Goal: Task Accomplishment & Management: Use online tool/utility

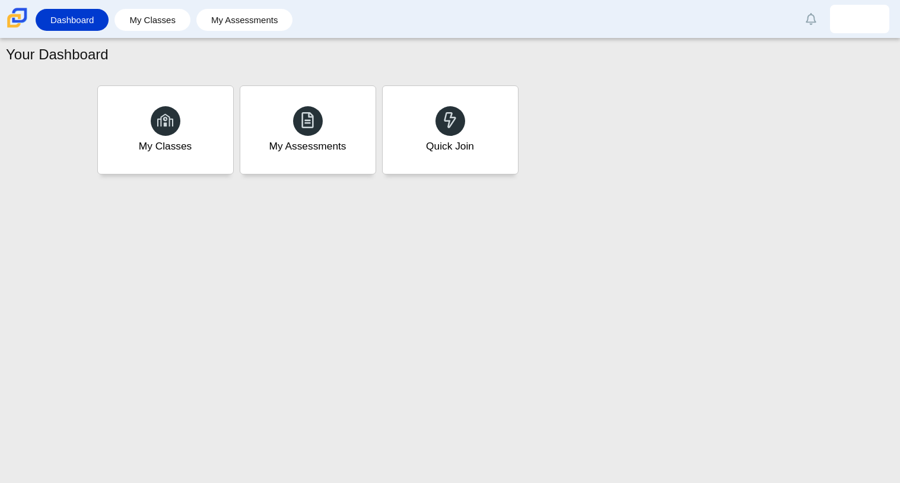
click at [422, 126] on div "Quick Join" at bounding box center [450, 130] width 135 height 88
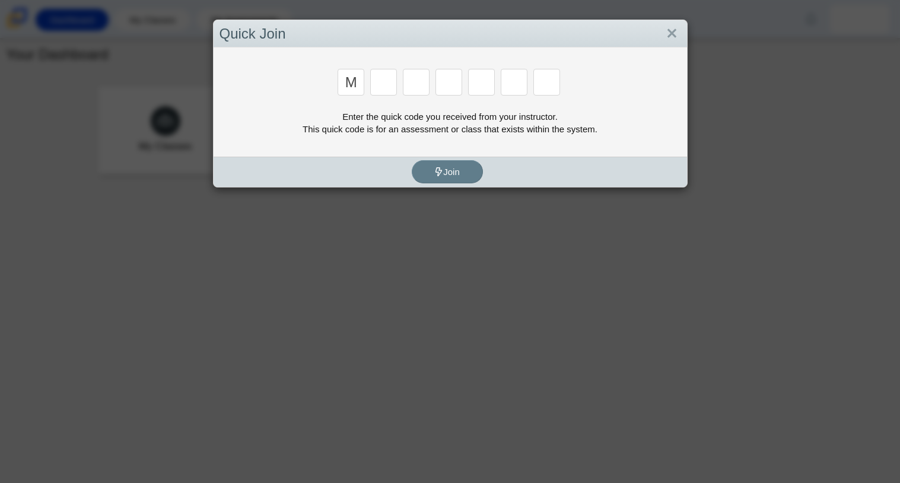
type input "m"
type input "7"
type input "e"
type input "3"
type input "v"
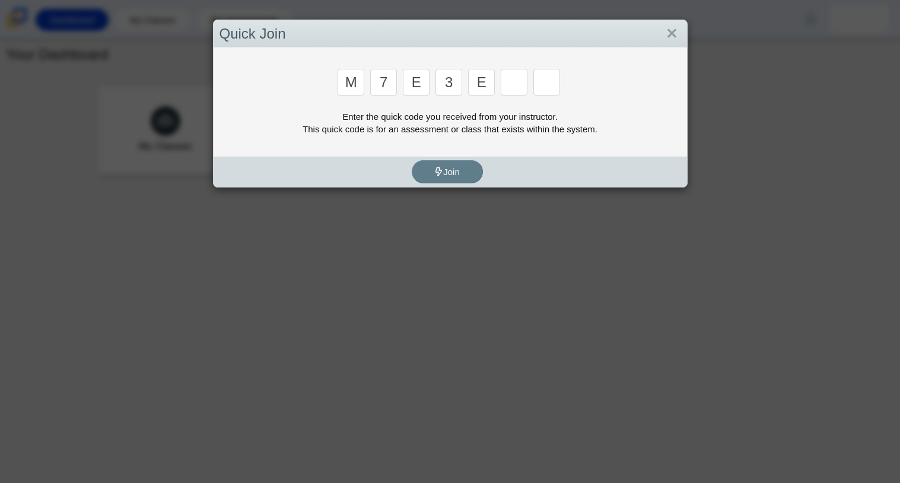
type input "e"
type input "v"
type input "w"
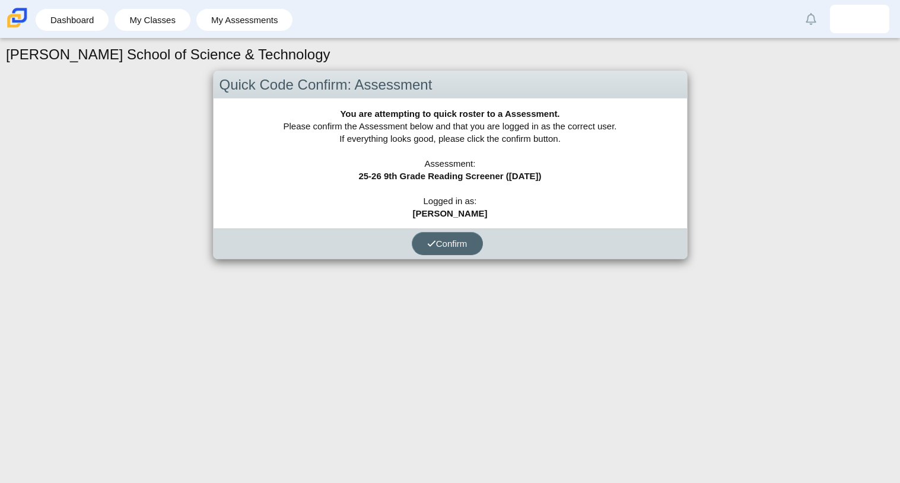
click at [445, 237] on button "Confirm" at bounding box center [447, 243] width 71 height 23
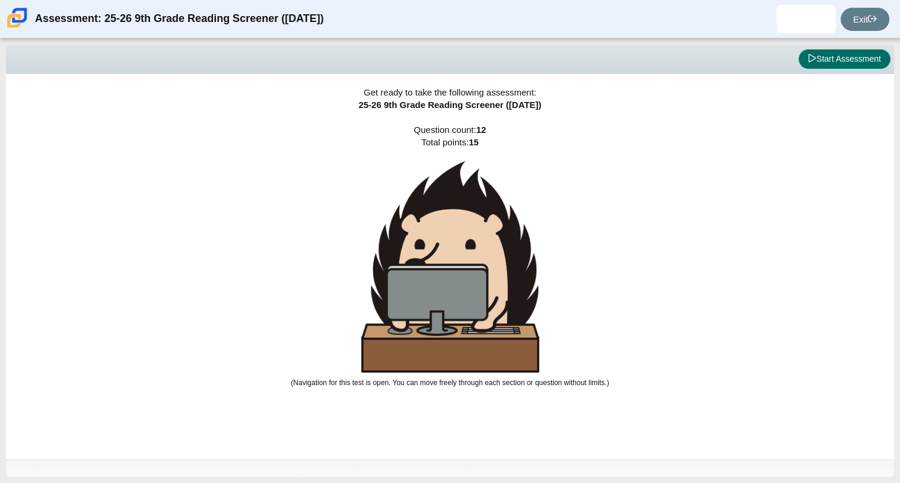
click at [810, 62] on icon at bounding box center [812, 58] width 8 height 8
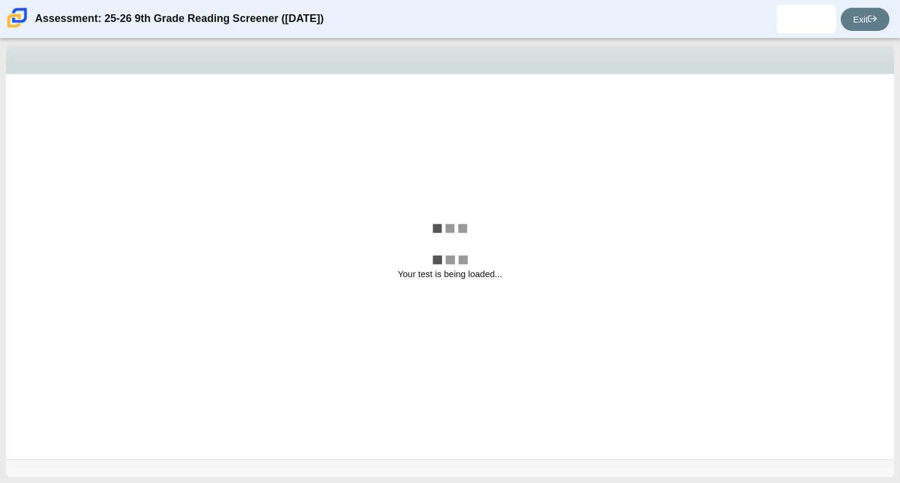
select select "ccc5b315-3c7c-471c-bf90-f22c8299c798"
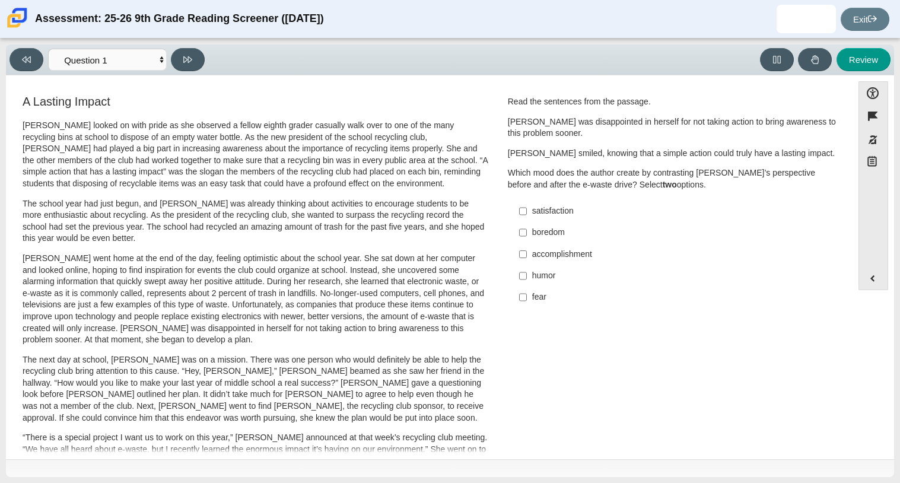
click at [556, 261] on label "accomplishment accomplishment" at bounding box center [674, 253] width 326 height 21
click at [527, 261] on input "accomplishment accomplishment" at bounding box center [523, 253] width 8 height 21
checkbox input "true"
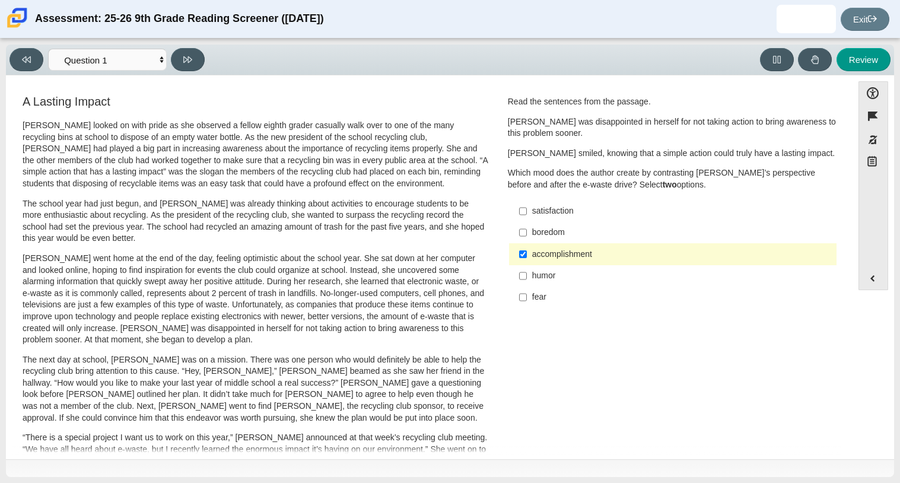
click at [534, 216] on div "satisfaction" at bounding box center [682, 211] width 300 height 12
click at [527, 216] on input "satisfaction satisfaction" at bounding box center [523, 210] width 8 height 21
checkbox input "true"
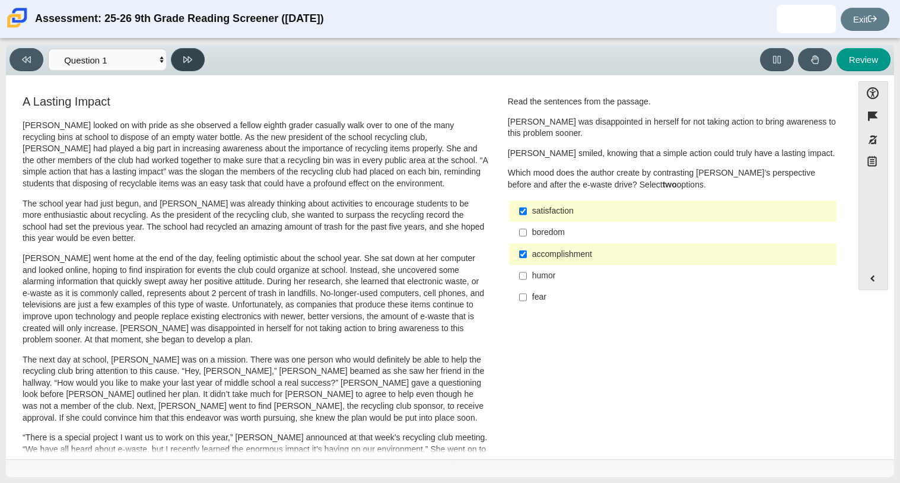
click at [184, 49] on button at bounding box center [188, 59] width 34 height 23
select select "0ff64528-ffd7-428d-b192-babfaadd44e8"
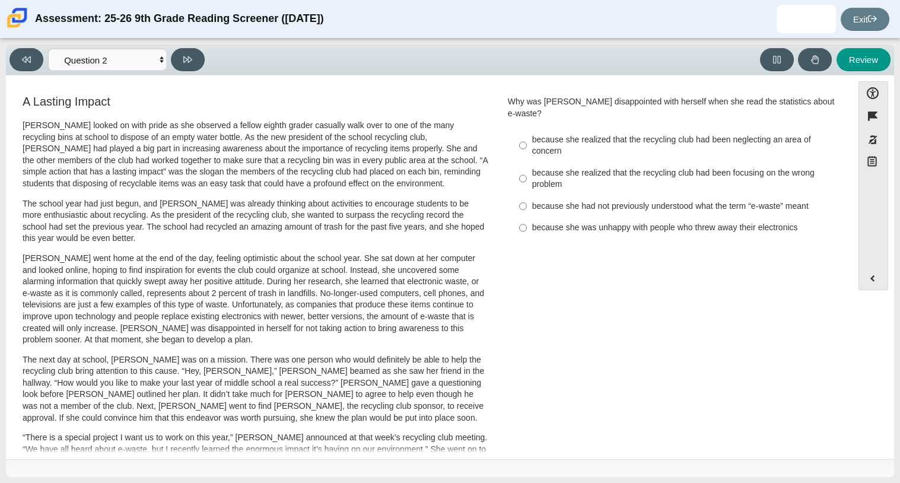
click at [536, 167] on div "because she realized that the recycling club had been focusing on the wrong pro…" at bounding box center [682, 178] width 300 height 23
click at [527, 162] on input "because she realized that the recycling club had been focusing on the wrong pro…" at bounding box center [523, 178] width 8 height 33
radio input "true"
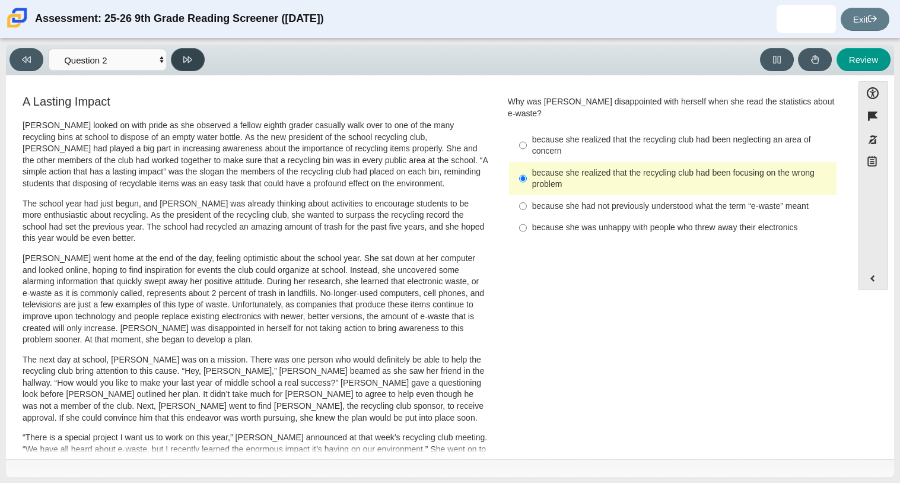
click at [176, 65] on button at bounding box center [188, 59] width 34 height 23
select select "7ce3d843-6974-4858-901c-1ff39630e843"
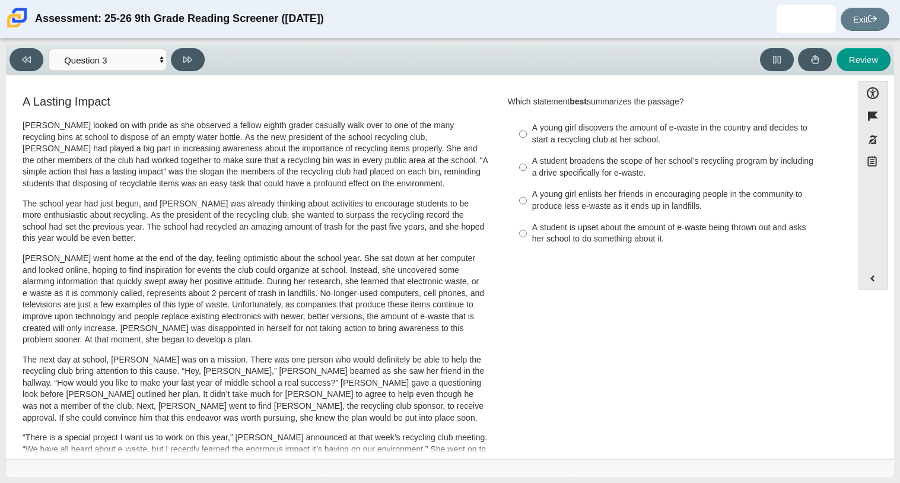
click at [550, 196] on div "A young girl enlists her friends in encouraging people in the community to prod…" at bounding box center [682, 200] width 300 height 23
click at [527, 196] on input "A young girl enlists her friends in encouraging people in the community to prod…" at bounding box center [523, 200] width 8 height 33
radio input "true"
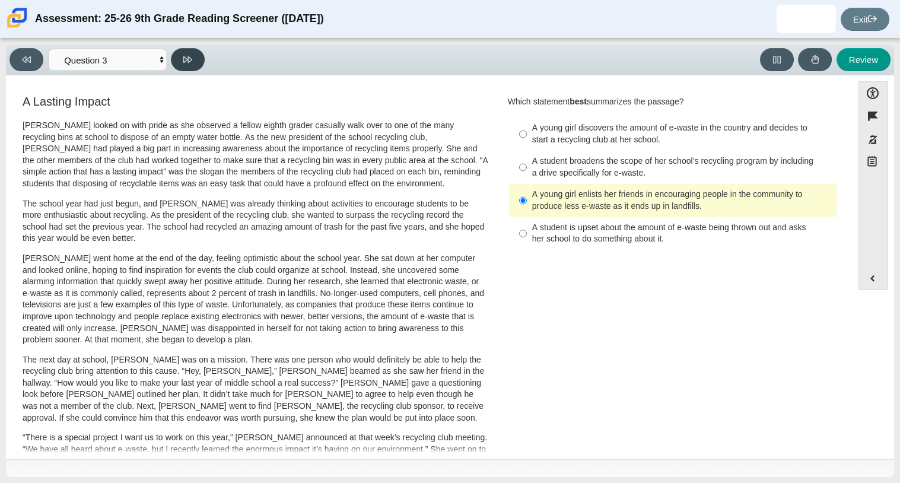
click at [192, 63] on button at bounding box center [188, 59] width 34 height 23
select select "ca9ea0f1-49c5-4bd1-83b0-472c18652b42"
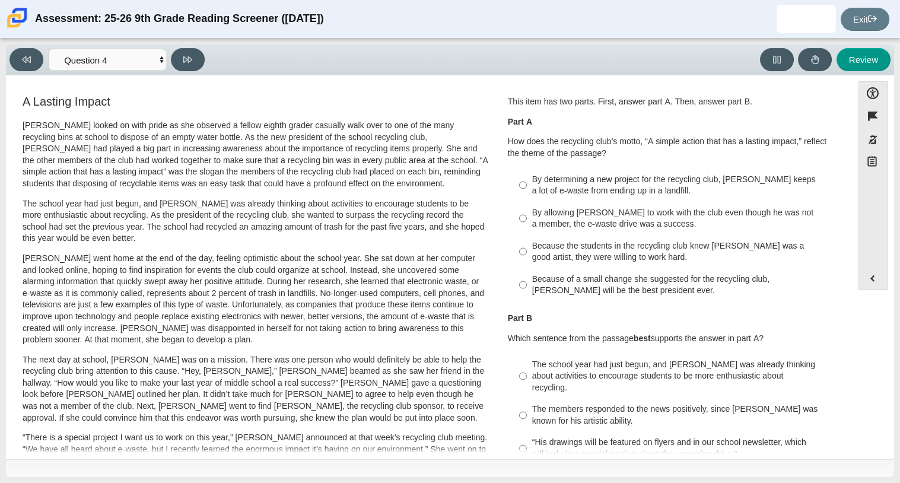
click at [282, 93] on div "A Lasting Impact [PERSON_NAME] looked on with pride as she observed a fellow ei…" at bounding box center [255, 423] width 469 height 661
click at [579, 231] on label "By allowing [PERSON_NAME] to work with the club even though he was not a member…" at bounding box center [674, 218] width 326 height 33
click at [527, 231] on input "By allowing [PERSON_NAME] to work with the club even though he was not a member…" at bounding box center [523, 218] width 8 height 33
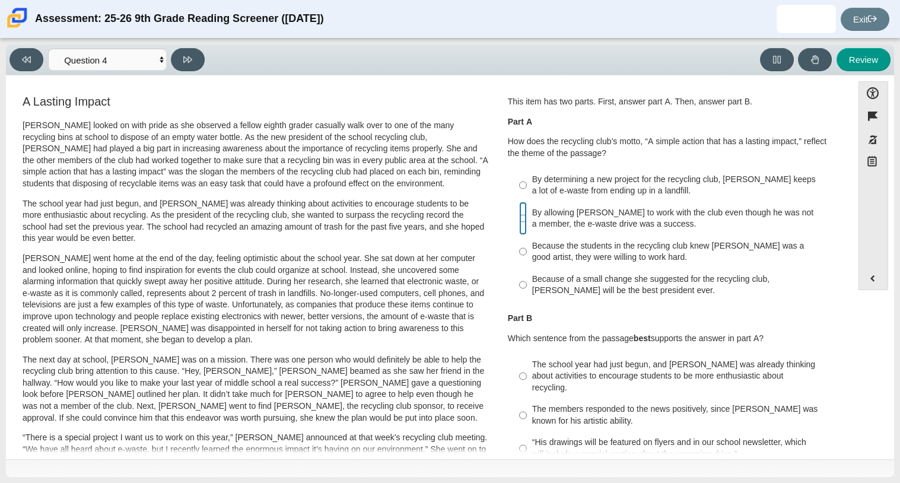
radio input "true"
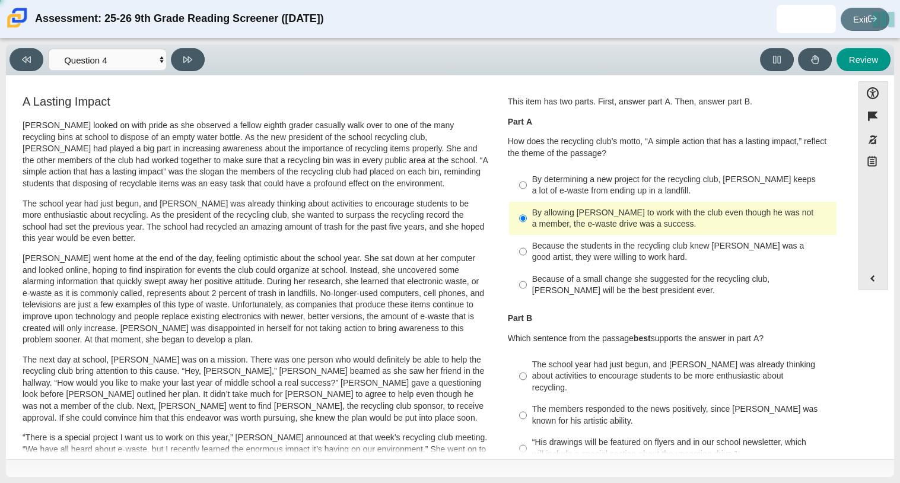
click at [567, 399] on label "The members responded to the news positively, since [PERSON_NAME] was known for…" at bounding box center [674, 415] width 326 height 33
click at [527, 399] on input "The members responded to the news positively, since [PERSON_NAME] was known for…" at bounding box center [523, 415] width 8 height 33
radio input "true"
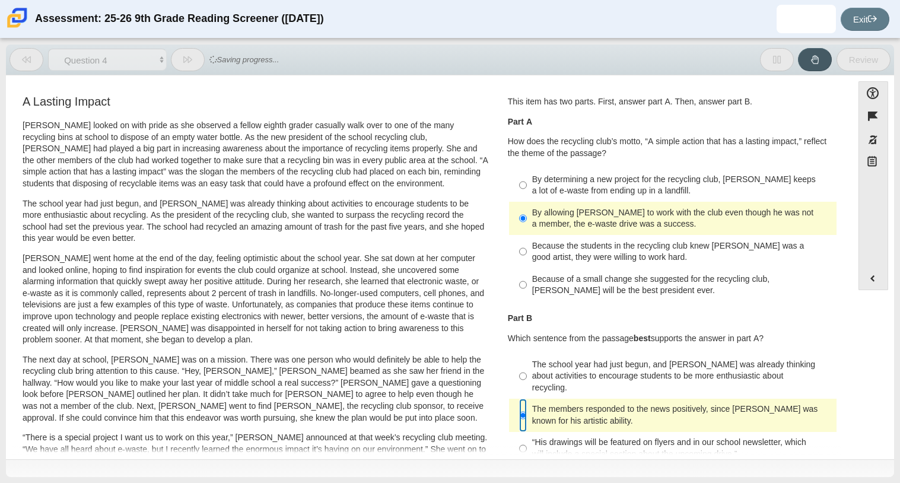
scroll to position [3, 0]
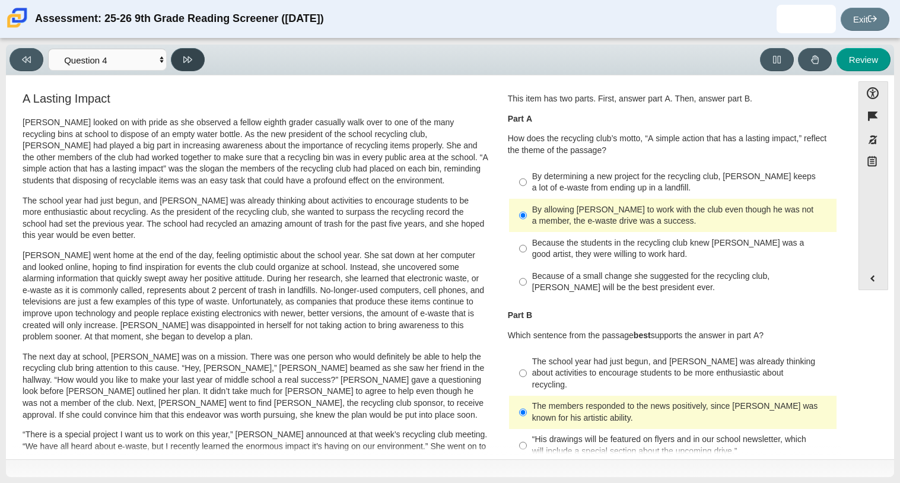
click at [185, 57] on icon at bounding box center [187, 59] width 9 height 7
select select "e41f1a79-e29f-4095-8030-a53364015bed"
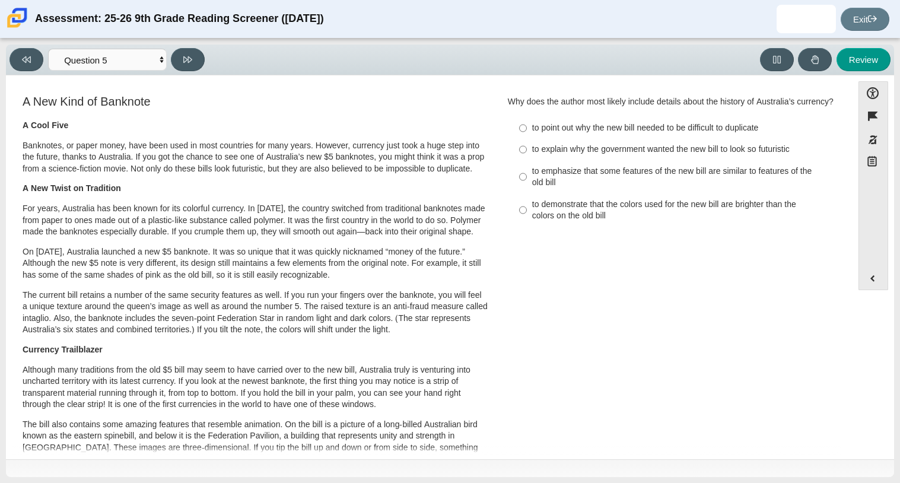
click at [525, 176] on label "to emphasize that some features of the new bill are similar to features of the …" at bounding box center [674, 176] width 326 height 33
click at [525, 176] on input "to emphasize that some features of the new bill are similar to features of the …" at bounding box center [523, 176] width 8 height 33
radio input "true"
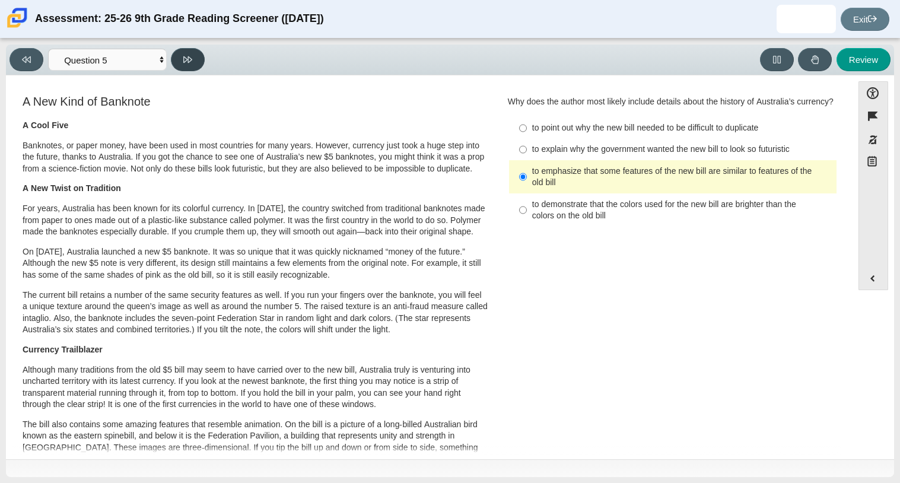
click at [187, 68] on button at bounding box center [188, 59] width 34 height 23
select select "69146e31-7b3d-4a3e-9ce6-f30c24342ae0"
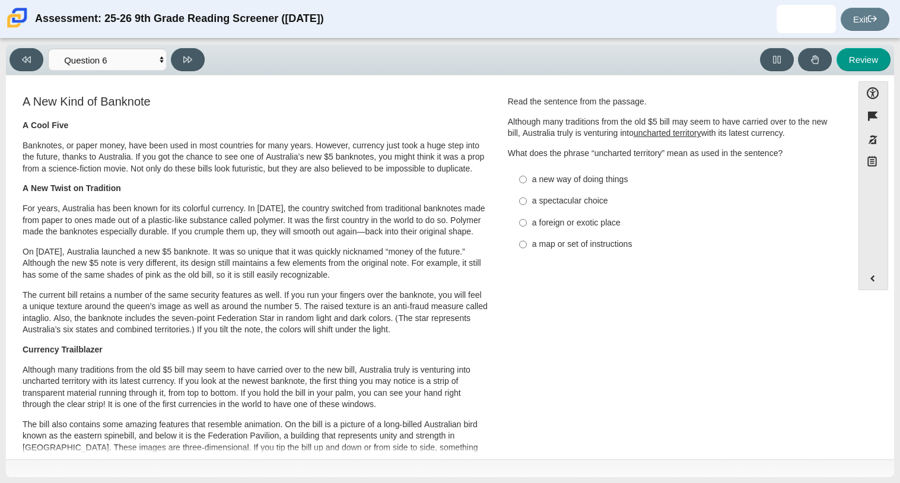
click at [571, 243] on div "a map or set of instructions" at bounding box center [682, 244] width 300 height 12
click at [527, 243] on input "a map or set of instructions a map or set of instructions" at bounding box center [523, 244] width 8 height 21
radio input "true"
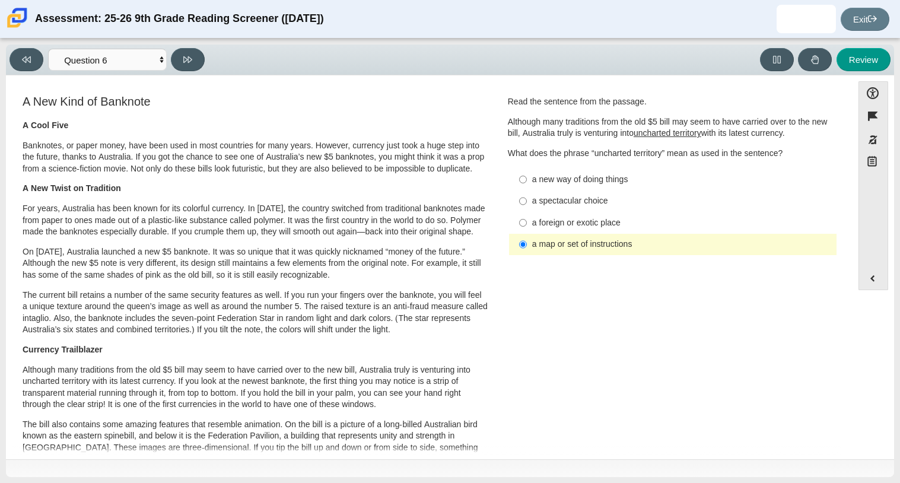
click at [543, 189] on label "a new way of doing things a new way of doing things" at bounding box center [674, 178] width 326 height 21
click at [527, 189] on input "a new way of doing things a new way of doing things" at bounding box center [523, 178] width 8 height 21
radio input "true"
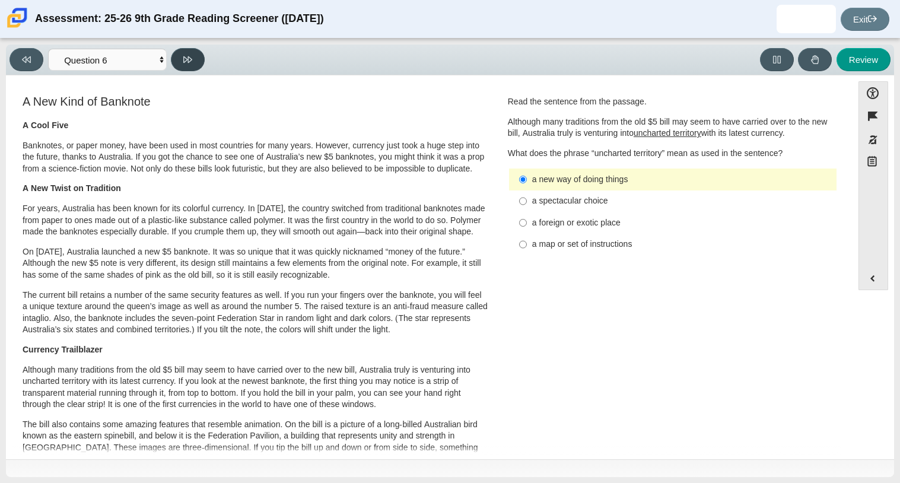
click at [199, 62] on button at bounding box center [188, 59] width 34 height 23
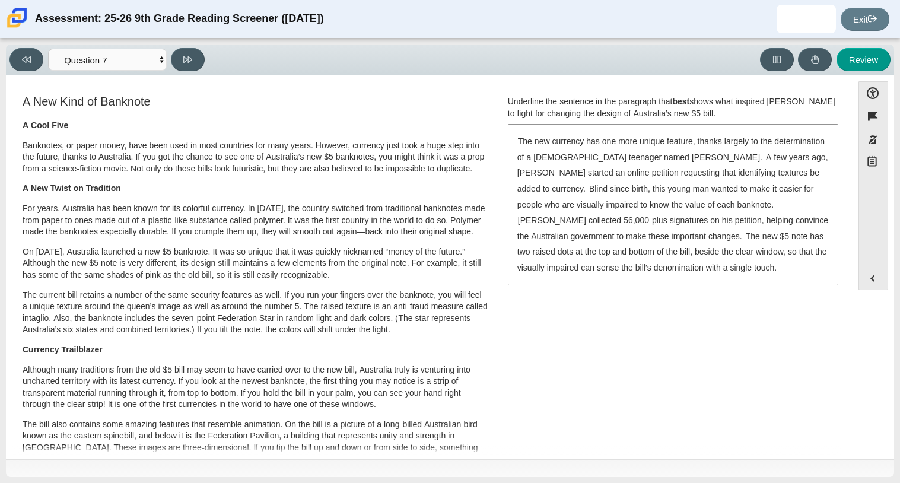
click at [644, 180] on div "The new currency has one more unique feature, thanks largely to the determinati…" at bounding box center [673, 204] width 328 height 158
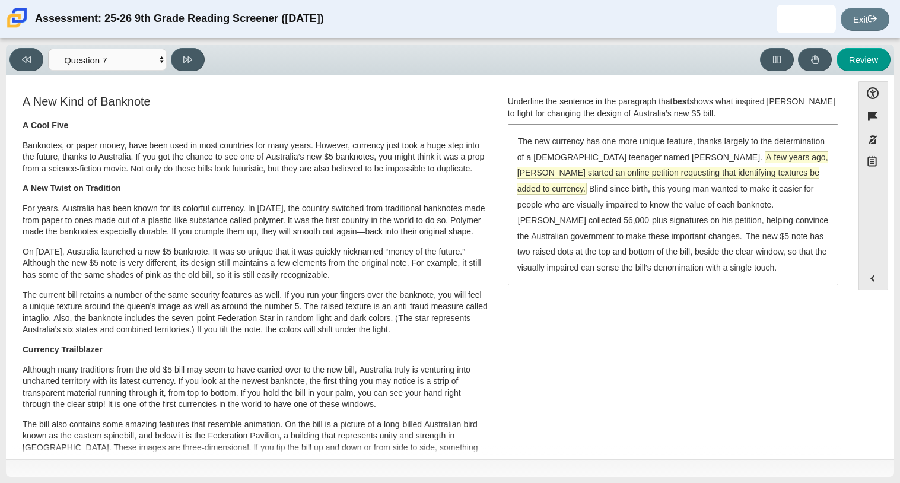
click at [652, 171] on span "A few years ago, [PERSON_NAME] started an online petition requesting that ident…" at bounding box center [672, 173] width 311 height 42
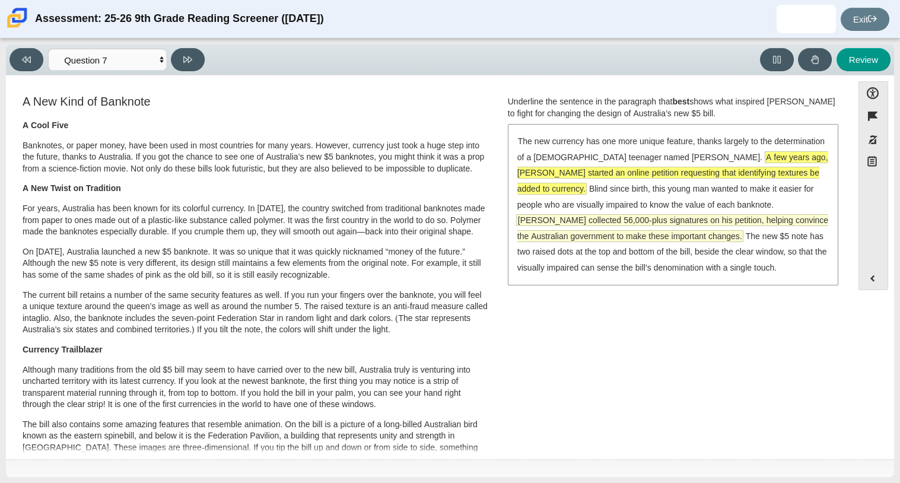
click at [665, 216] on span "[PERSON_NAME] collected 56,000-plus signatures on his petition, helping convinc…" at bounding box center [672, 228] width 311 height 27
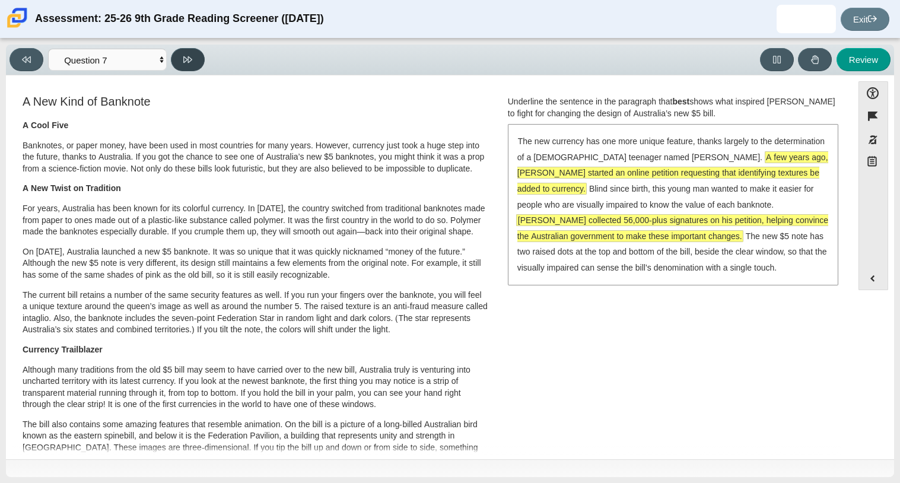
click at [189, 66] on button at bounding box center [188, 59] width 34 height 23
select select "ea8338c2-a6a3-418e-a305-2b963b54a290"
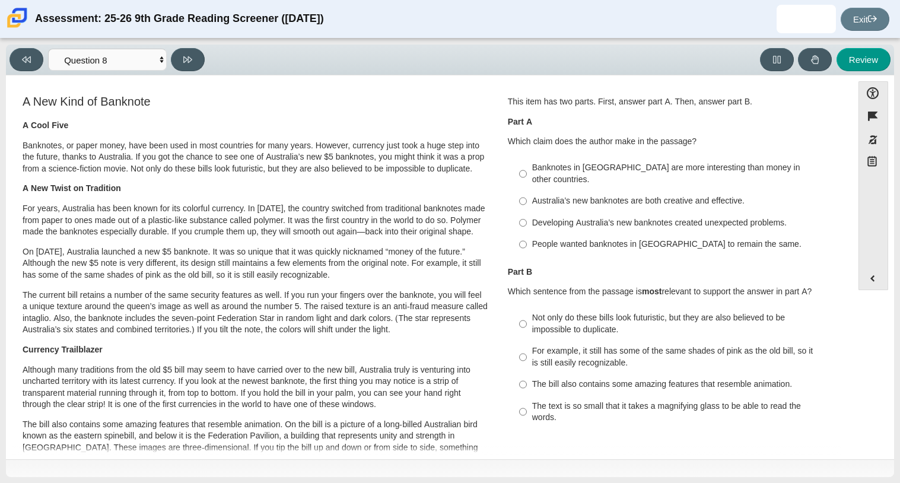
click at [540, 212] on label "Developing Australia’s new banknotes created unexpected problems. Developing Au…" at bounding box center [674, 222] width 326 height 21
click at [527, 212] on input "Developing Australia’s new banknotes created unexpected problems. Developing Au…" at bounding box center [523, 222] width 8 height 21
radio input "true"
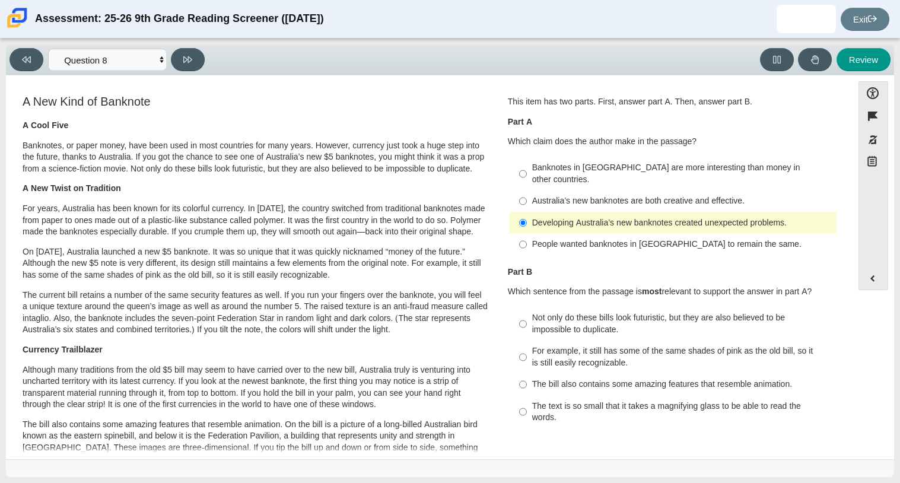
click at [578, 345] on div "For example, it still has some of the same shades of pink as the old bill, so i…" at bounding box center [682, 356] width 300 height 23
click at [527, 342] on input "For example, it still has some of the same shades of pink as the old bill, so i…" at bounding box center [523, 356] width 8 height 33
radio input "true"
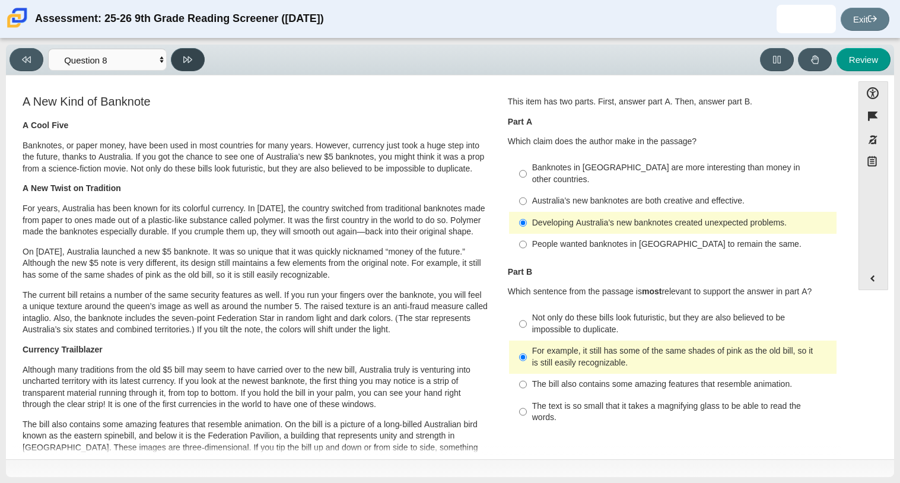
click at [189, 61] on icon at bounding box center [187, 59] width 9 height 7
select select "89f058d6-b15c-4ef5-a4b3-fdaffb8868b6"
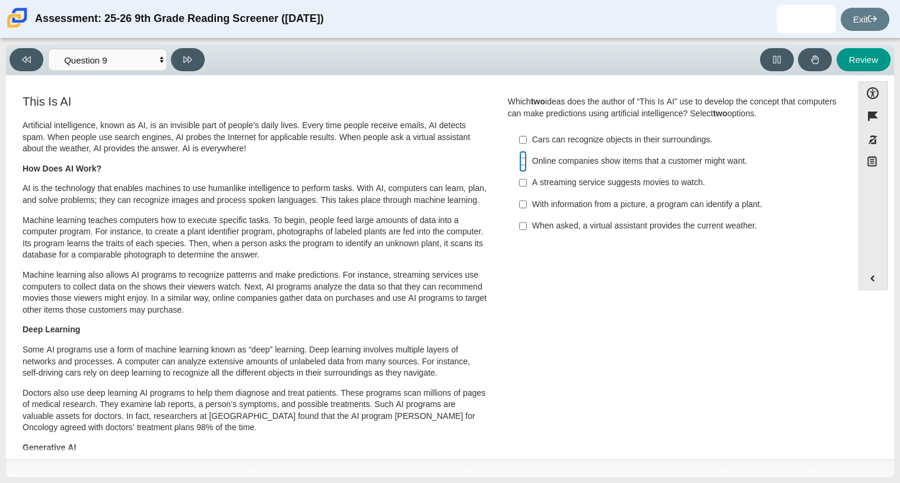
click at [519, 164] on input "Online companies show items that a customer might want. Online companies show i…" at bounding box center [523, 161] width 8 height 21
checkbox input "true"
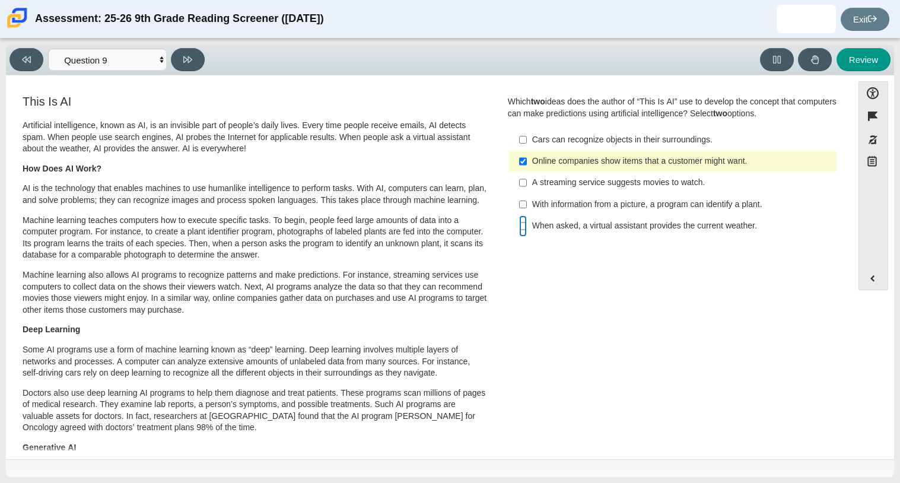
click at [519, 227] on input "When asked, a virtual assistant provides the current weather. When asked, a vir…" at bounding box center [523, 225] width 8 height 21
checkbox input "true"
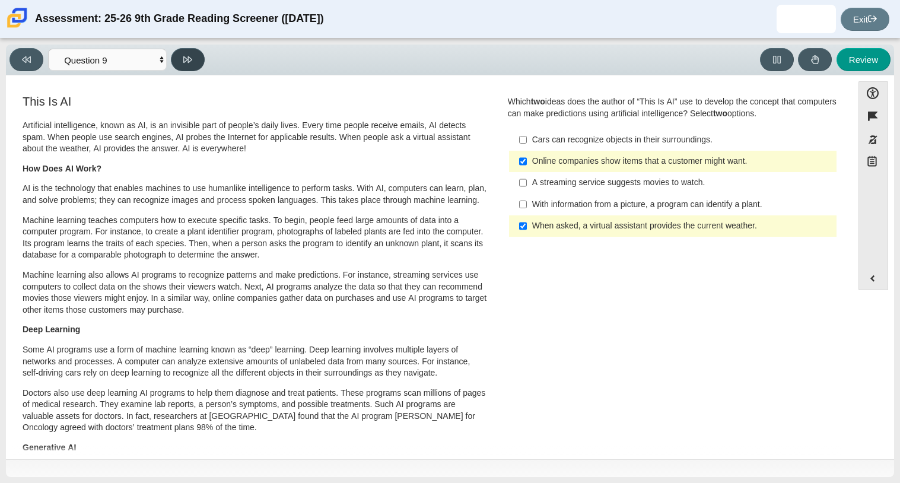
click at [189, 66] on button at bounding box center [188, 59] width 34 height 23
select select "cdf3c14e-a918-44d1-9b63-3db0fa81641e"
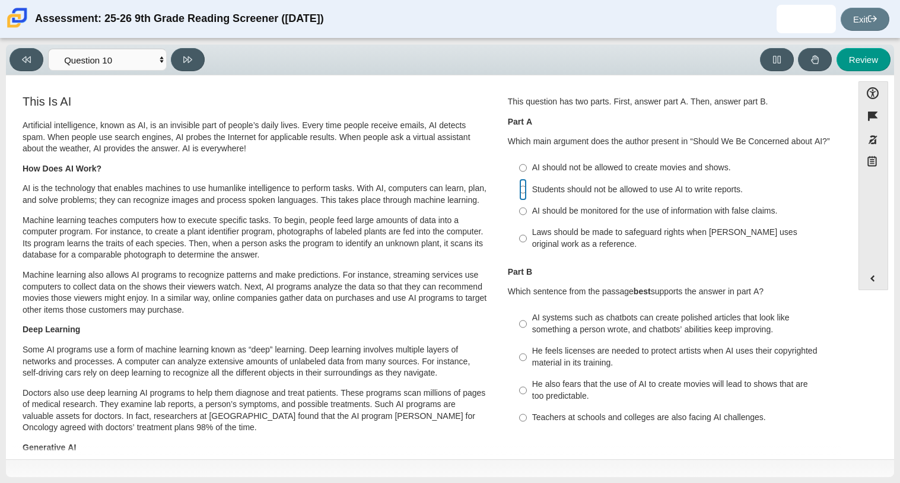
click at [519, 183] on input "Students should not be allowed to use AI to write reports. Students should not …" at bounding box center [523, 189] width 8 height 21
radio input "true"
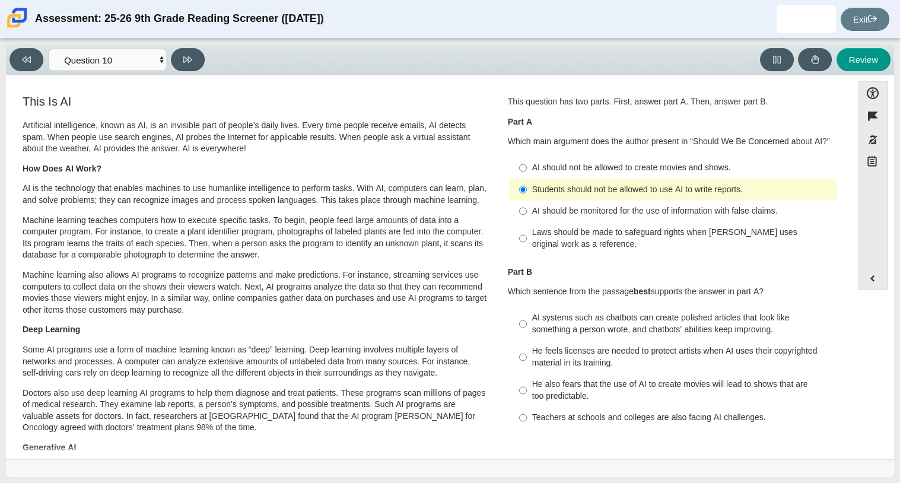
click at [547, 348] on div "He feels licenses are needed to protect artists when AI uses their copyrighted …" at bounding box center [682, 356] width 300 height 23
click at [527, 348] on input "He feels licenses are needed to protect artists when AI uses their copyrighted …" at bounding box center [523, 356] width 8 height 33
radio input "true"
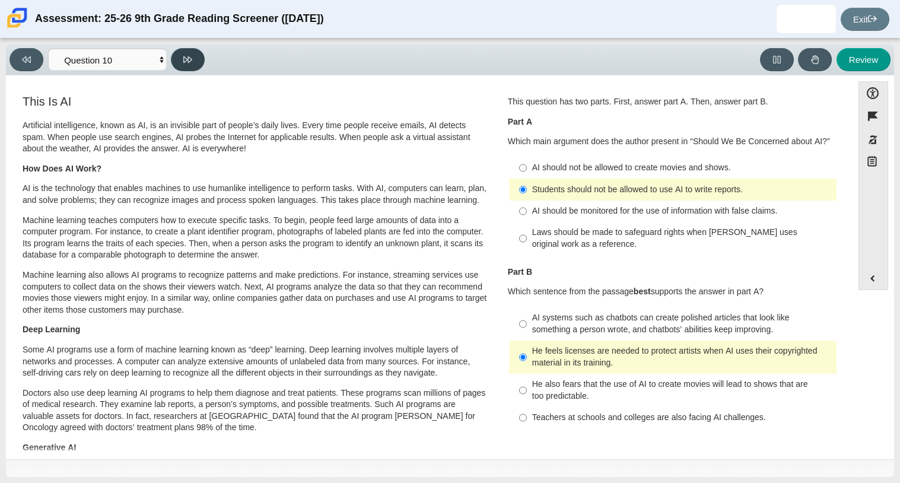
click at [186, 61] on icon at bounding box center [187, 59] width 9 height 9
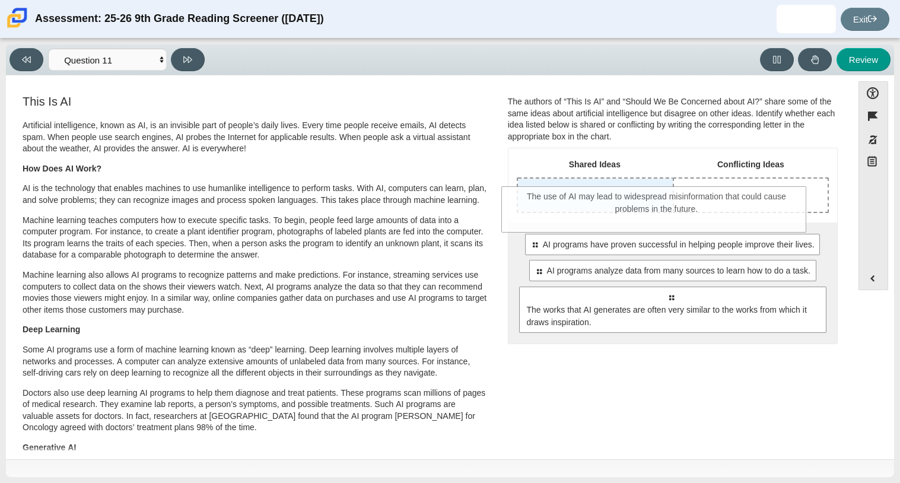
drag, startPoint x: 565, startPoint y: 308, endPoint x: 553, endPoint y: 202, distance: 106.2
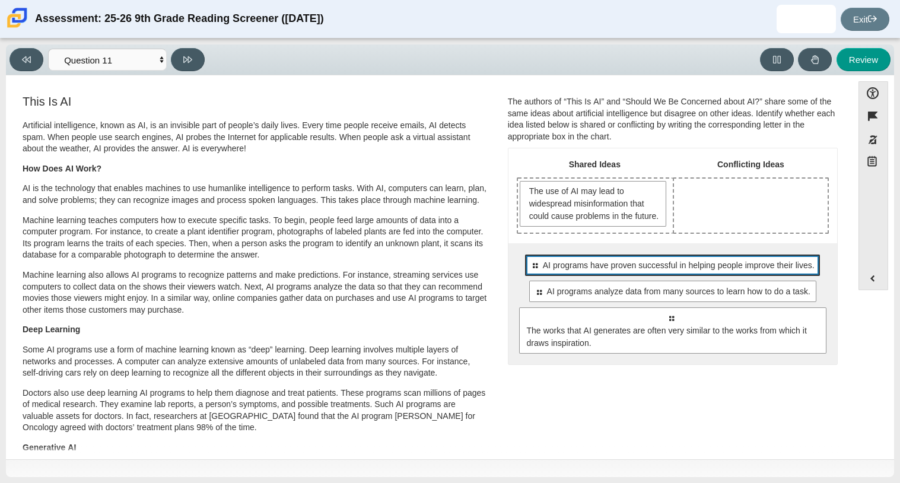
drag, startPoint x: 629, startPoint y: 289, endPoint x: 651, endPoint y: 272, distance: 28.4
click at [651, 272] on div "Select to move response to a response input area. AI programs have proven succe…" at bounding box center [672, 303] width 329 height 121
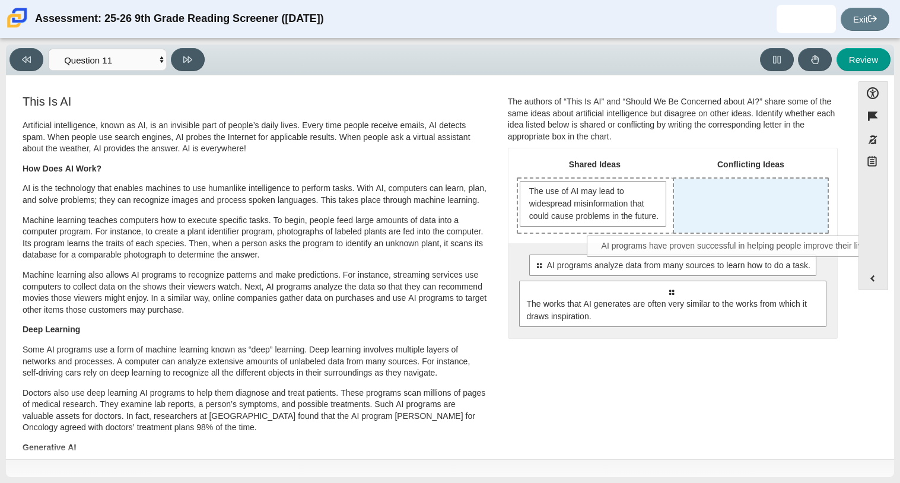
drag, startPoint x: 651, startPoint y: 273, endPoint x: 719, endPoint y: 242, distance: 74.3
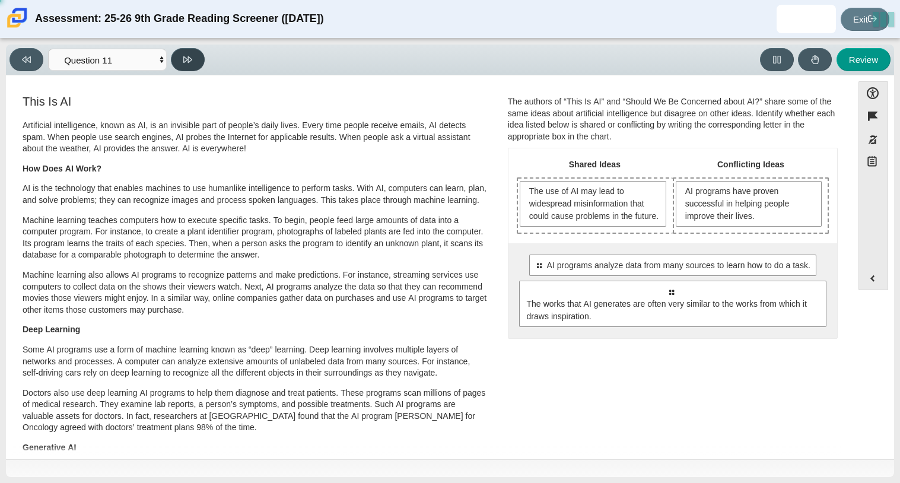
click at [186, 56] on icon at bounding box center [187, 59] width 9 height 9
select select "c3effed4-44ce-4a19-bd96-1787f34e9b4c"
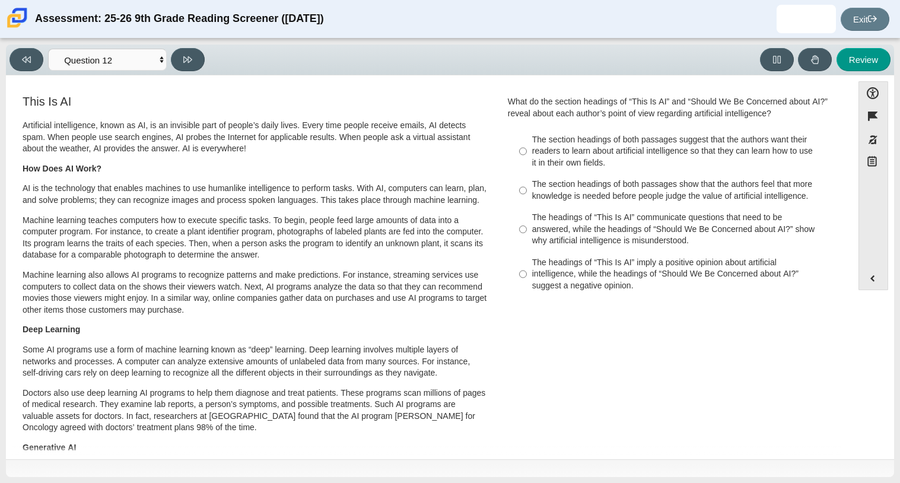
click at [567, 193] on div "The section headings of both passages show that the authors feel that more know…" at bounding box center [682, 190] width 300 height 23
click at [527, 193] on input "The section headings of both passages show that the authors feel that more know…" at bounding box center [523, 190] width 8 height 33
radio input "true"
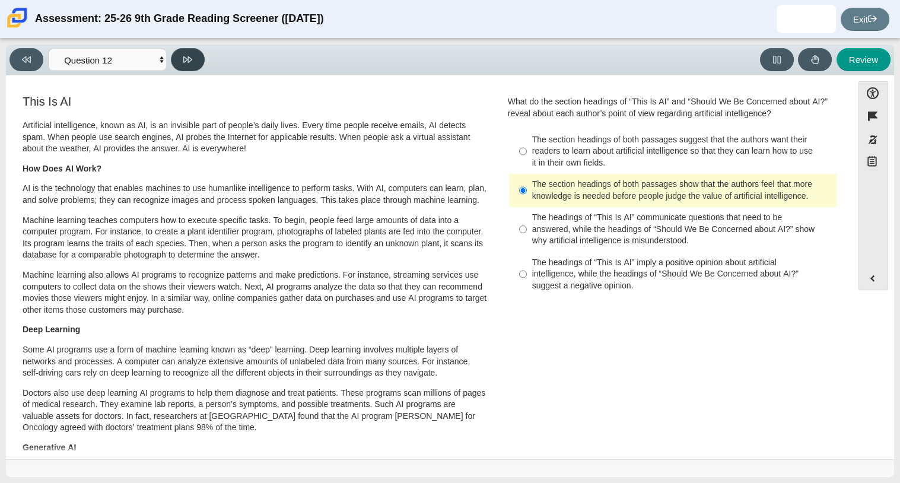
click at [181, 62] on button at bounding box center [188, 59] width 34 height 23
select select "review"
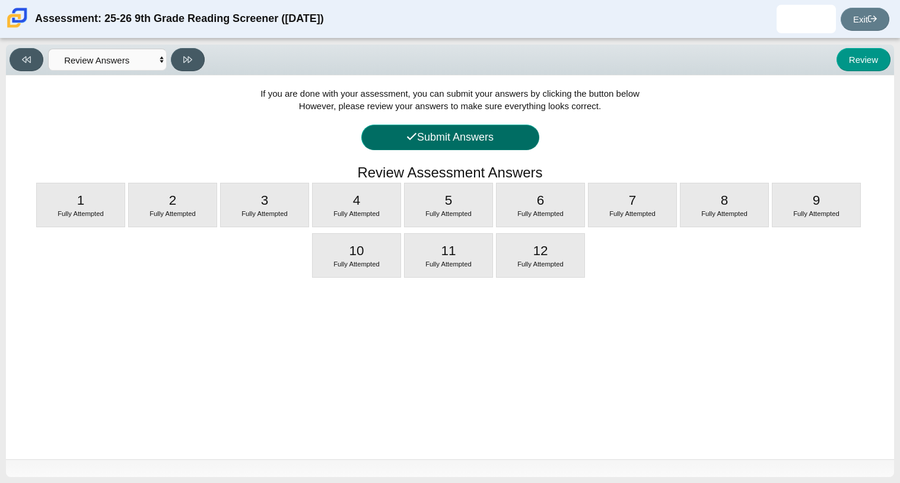
click at [391, 130] on button "Submit Answers" at bounding box center [450, 138] width 178 height 26
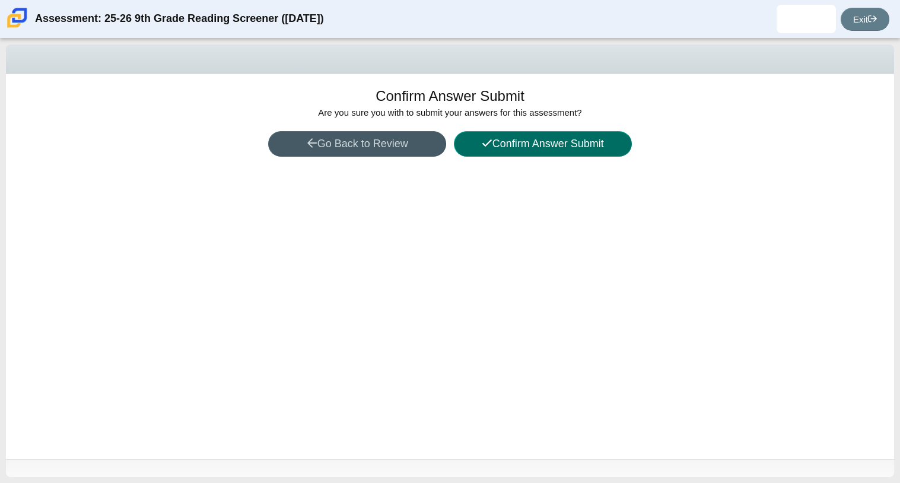
click at [477, 143] on button "Confirm Answer Submit" at bounding box center [543, 144] width 178 height 26
